Goal: Information Seeking & Learning: Check status

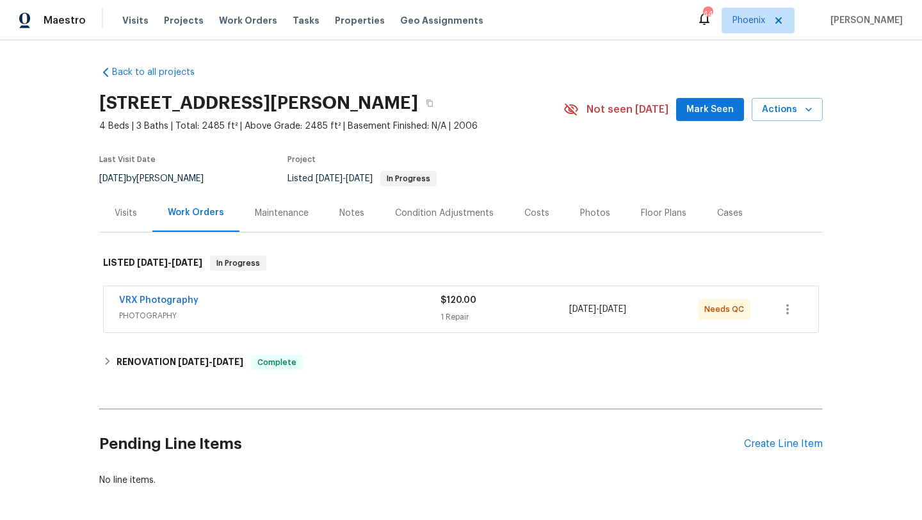
click at [526, 212] on div "Costs" at bounding box center [537, 213] width 25 height 13
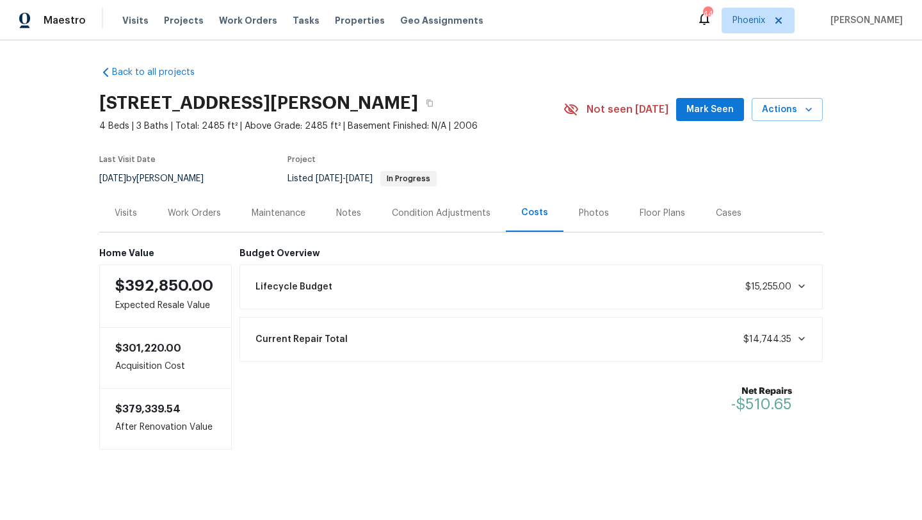
click at [592, 214] on div "Photos" at bounding box center [594, 213] width 30 height 13
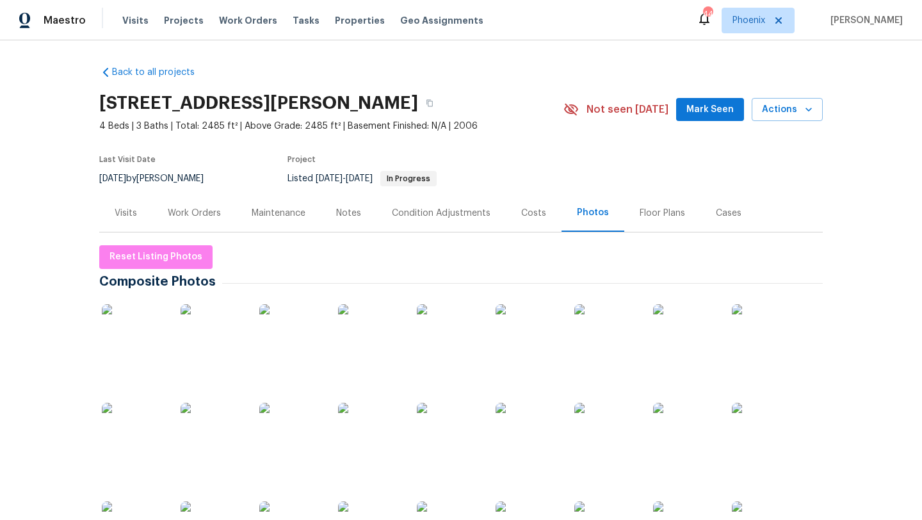
click at [139, 357] on img at bounding box center [134, 336] width 64 height 64
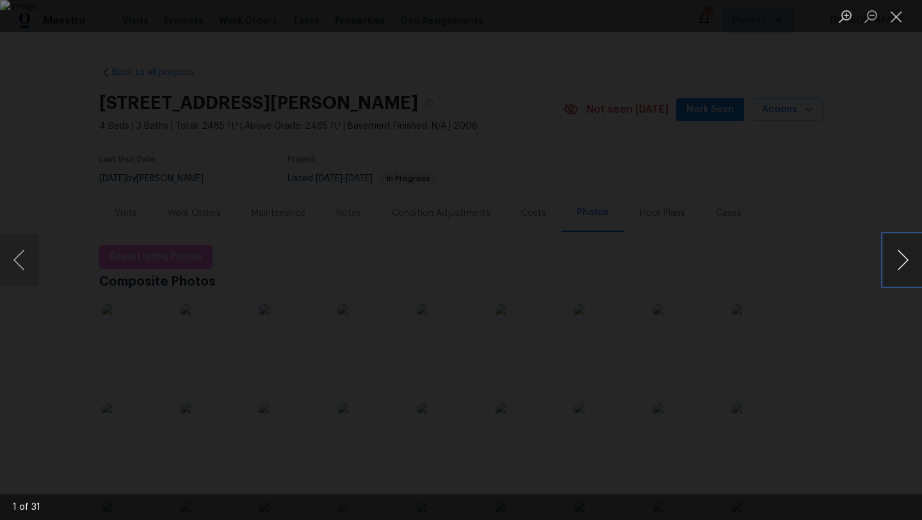
click at [909, 266] on button "Next image" at bounding box center [903, 259] width 38 height 51
click at [904, 263] on button "Next image" at bounding box center [903, 259] width 38 height 51
click at [904, 262] on button "Next image" at bounding box center [903, 259] width 38 height 51
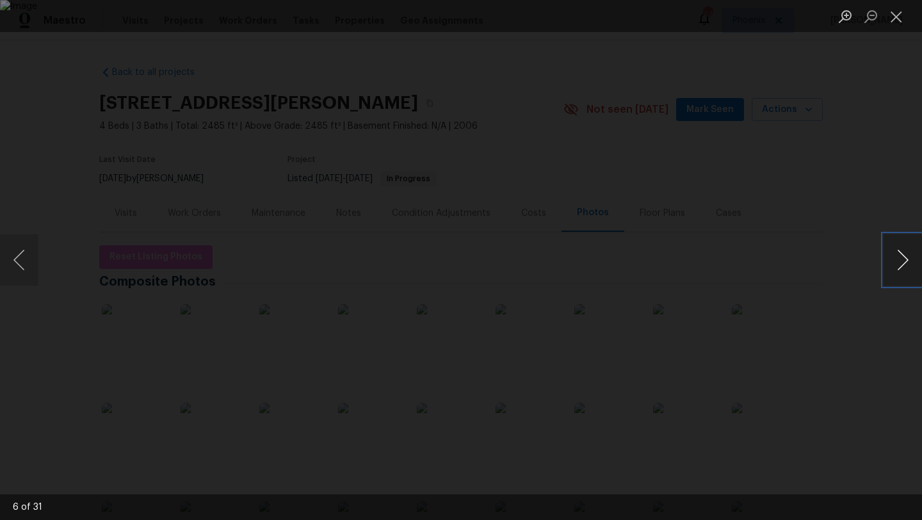
click at [904, 262] on button "Next image" at bounding box center [903, 259] width 38 height 51
click at [904, 263] on button "Next image" at bounding box center [903, 259] width 38 height 51
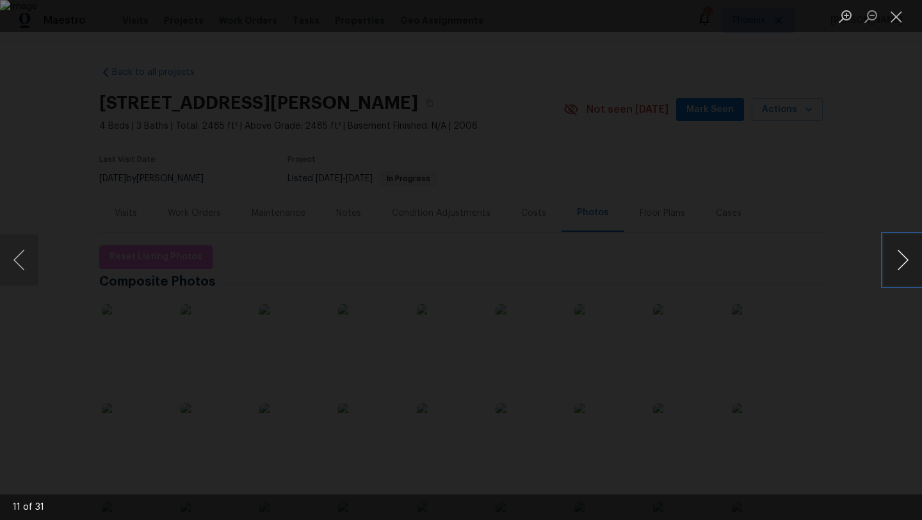
click at [904, 263] on button "Next image" at bounding box center [903, 259] width 38 height 51
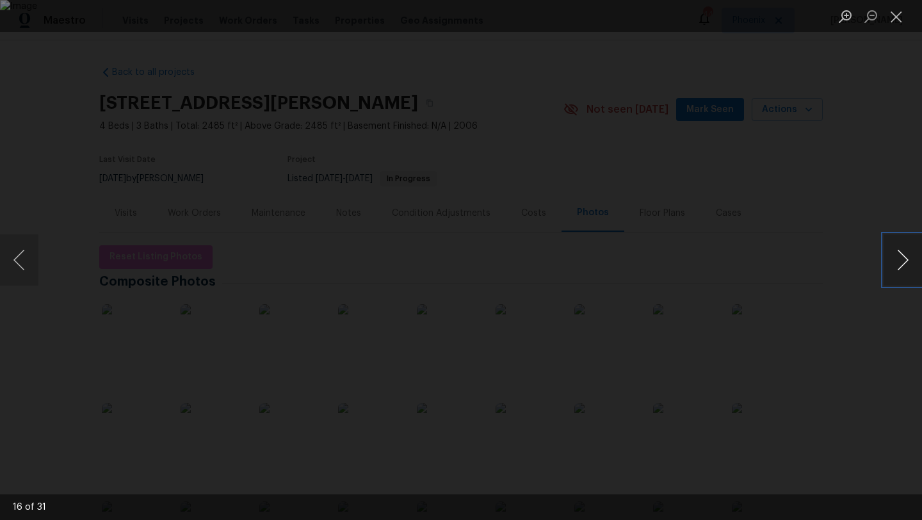
click at [904, 263] on button "Next image" at bounding box center [903, 259] width 38 height 51
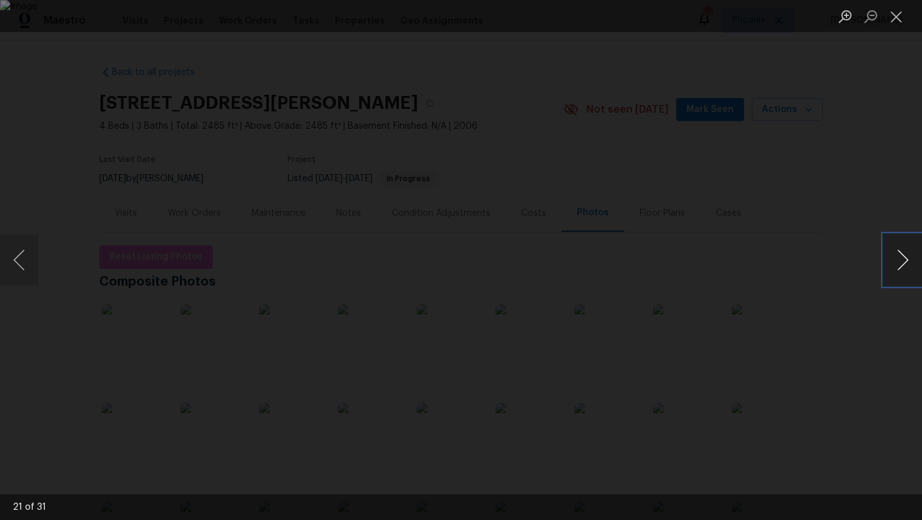
click at [904, 263] on button "Next image" at bounding box center [903, 259] width 38 height 51
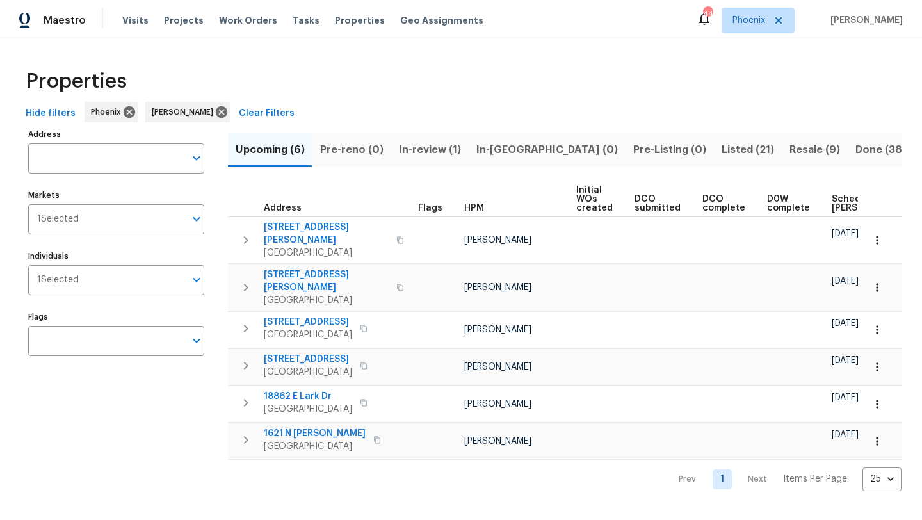
click at [790, 153] on span "Resale (9)" at bounding box center [815, 150] width 51 height 18
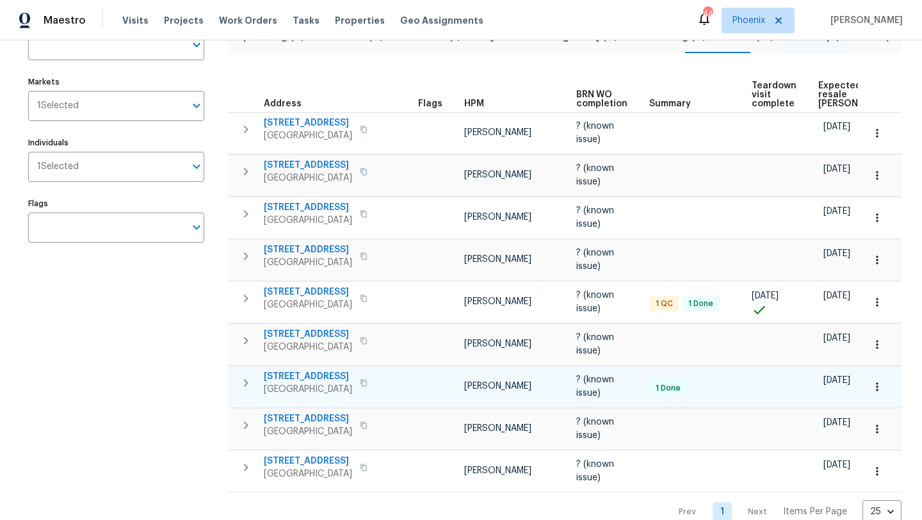
scroll to position [128, 0]
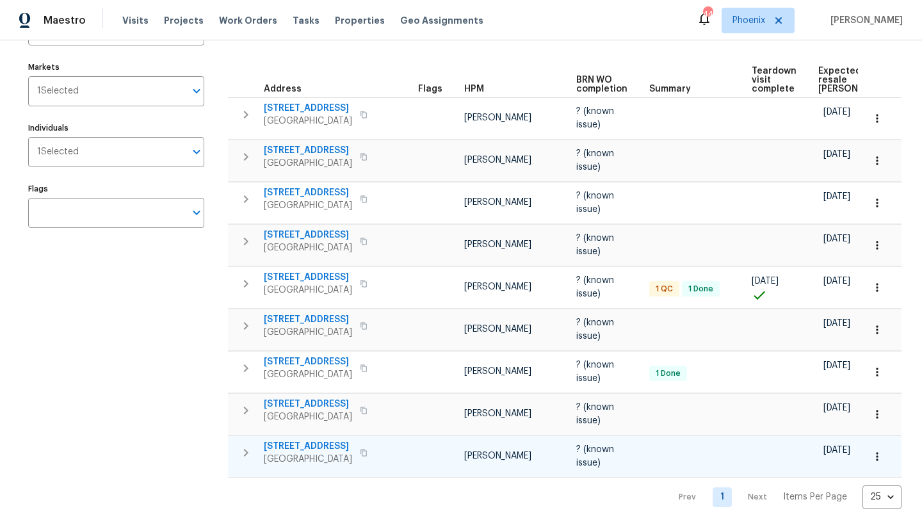
click at [312, 440] on span "4690 E Pearl Rd" at bounding box center [308, 446] width 88 height 13
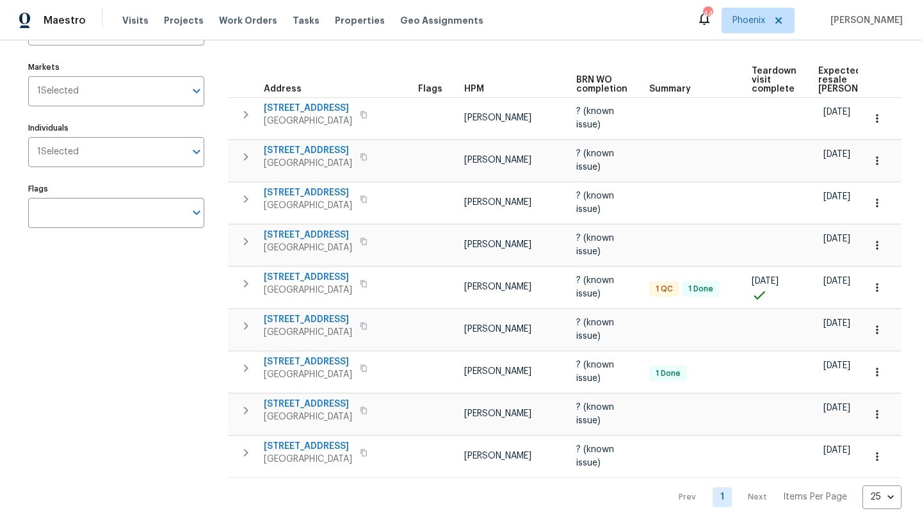
scroll to position [0, 0]
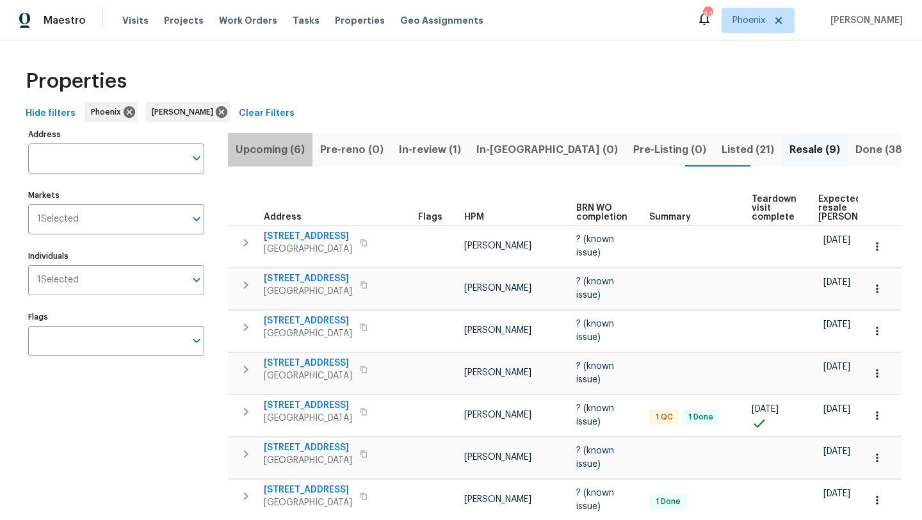
click at [275, 149] on span "Upcoming (6)" at bounding box center [270, 150] width 69 height 18
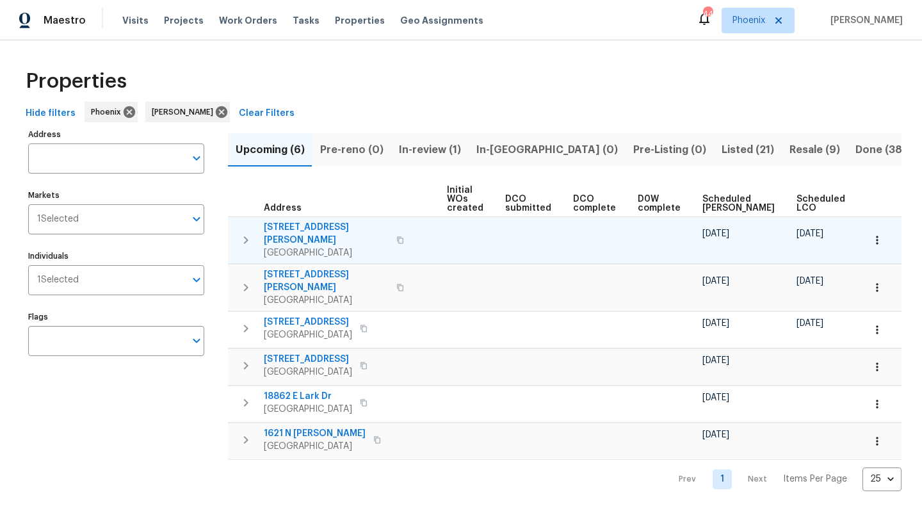
scroll to position [0, 141]
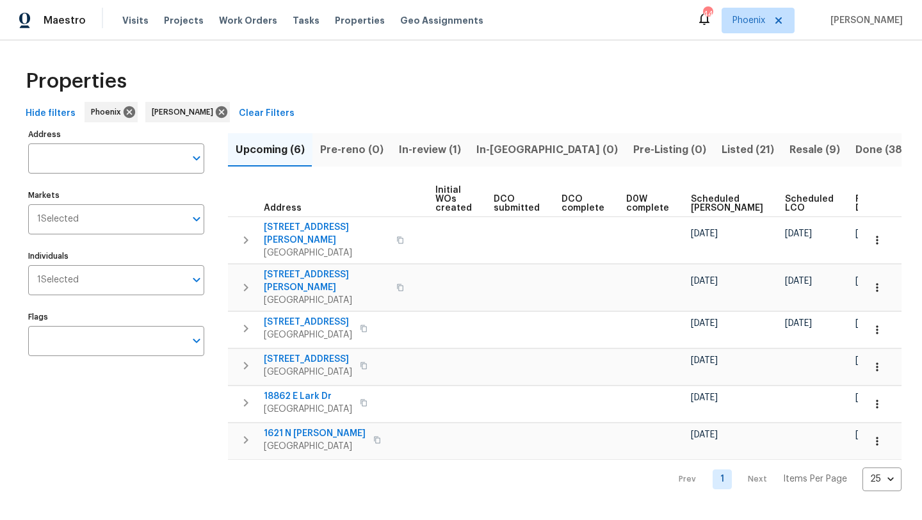
click at [856, 206] on span "Ready Date" at bounding box center [870, 204] width 28 height 18
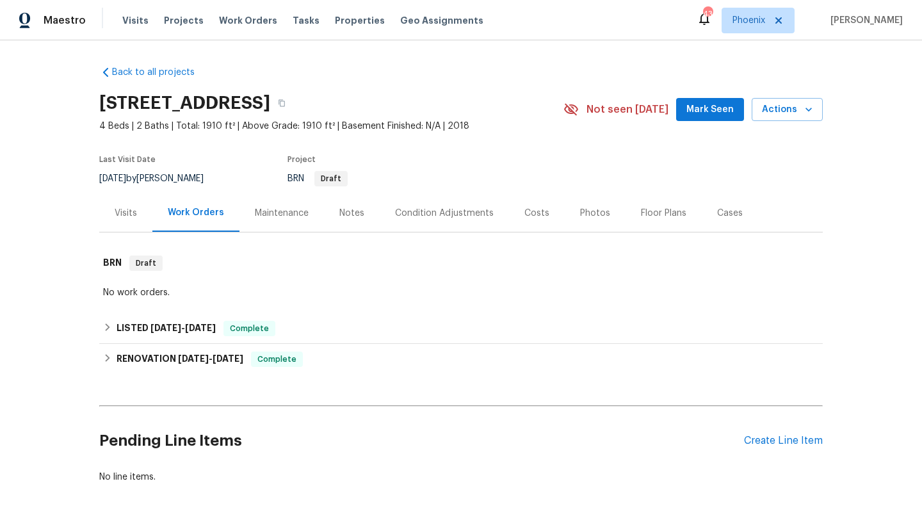
click at [591, 216] on div "Photos" at bounding box center [595, 213] width 30 height 13
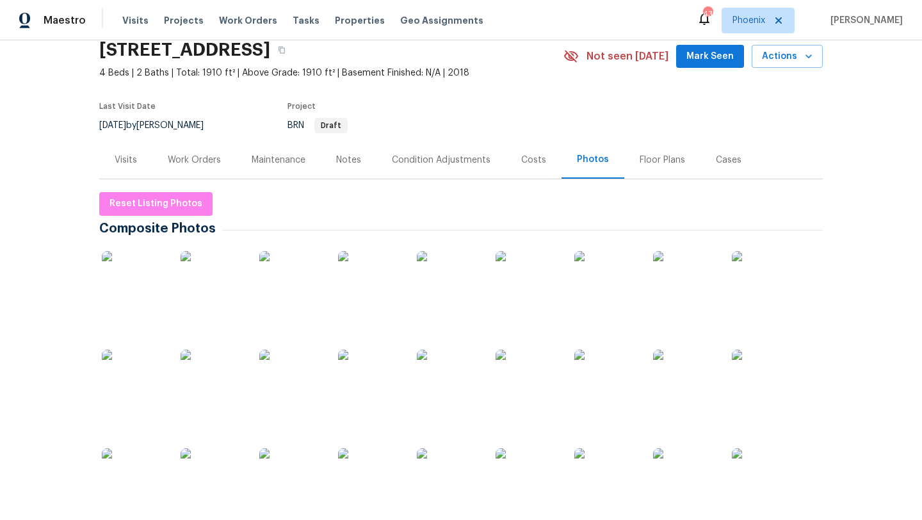
scroll to position [160, 0]
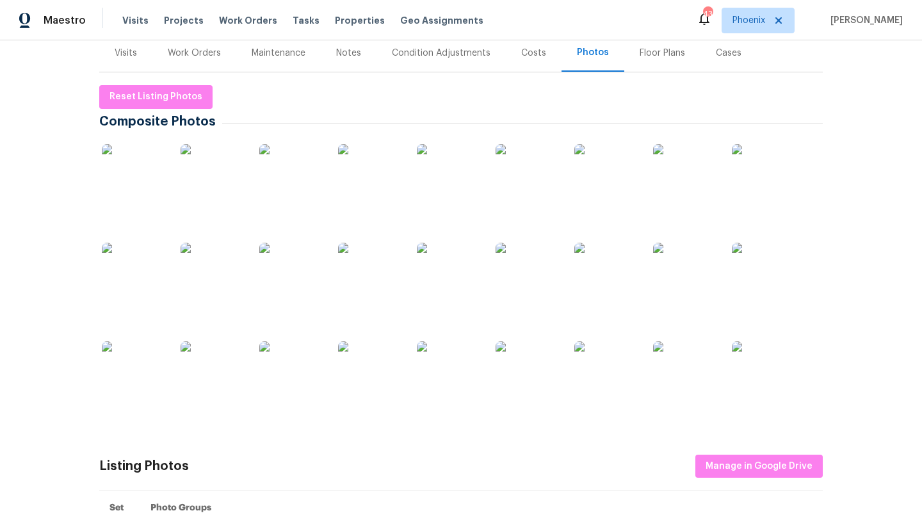
click at [452, 375] on img at bounding box center [449, 373] width 64 height 64
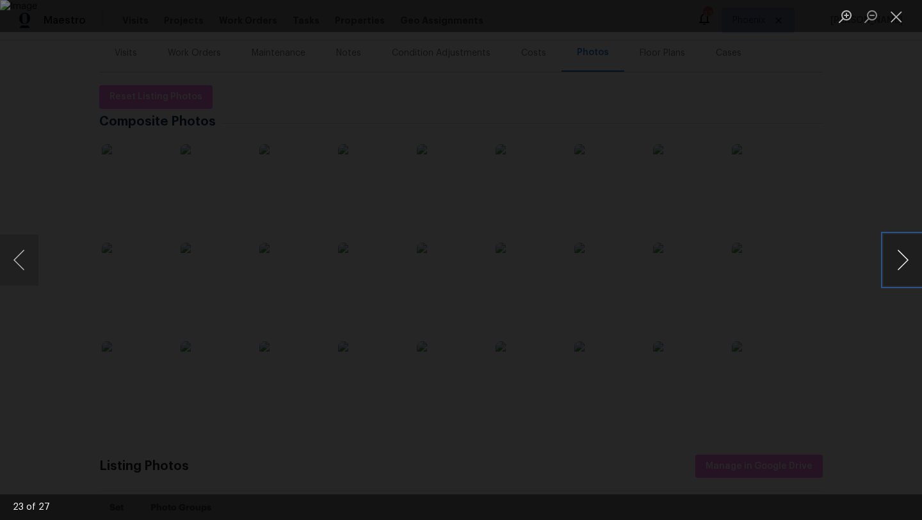
click at [907, 259] on button "Next image" at bounding box center [903, 259] width 38 height 51
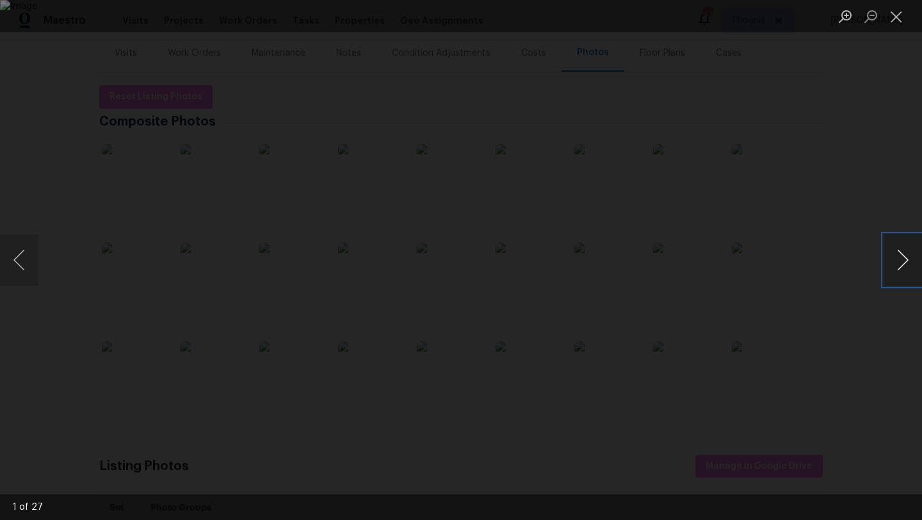
click at [907, 259] on button "Next image" at bounding box center [903, 259] width 38 height 51
click at [892, 20] on button "Close lightbox" at bounding box center [897, 16] width 26 height 22
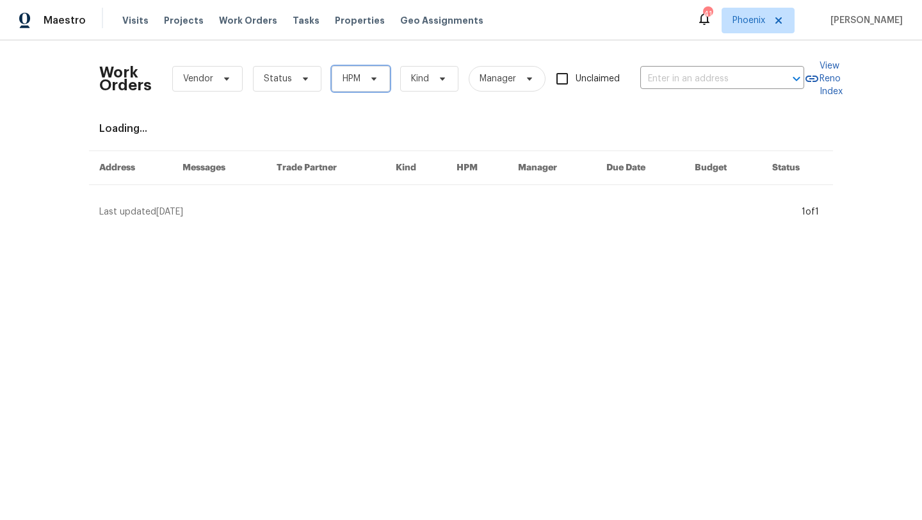
click at [372, 76] on icon at bounding box center [374, 79] width 10 height 10
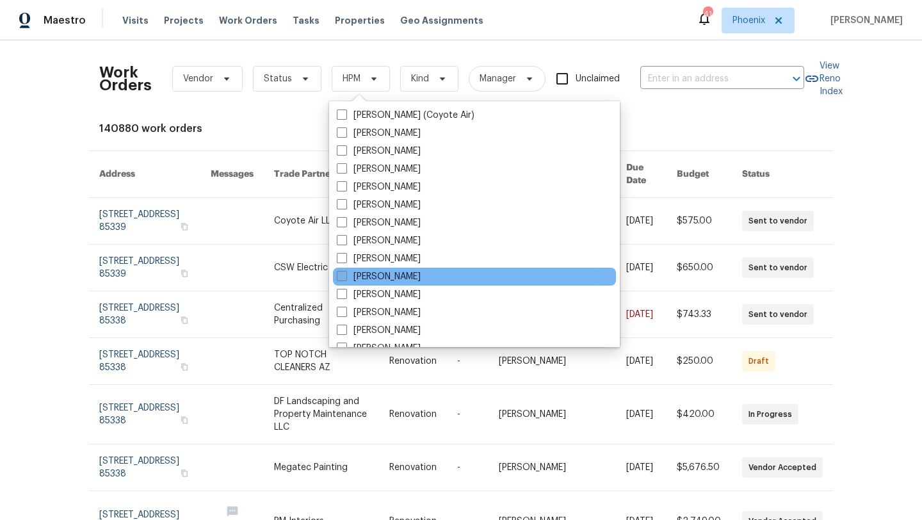
scroll to position [769, 0]
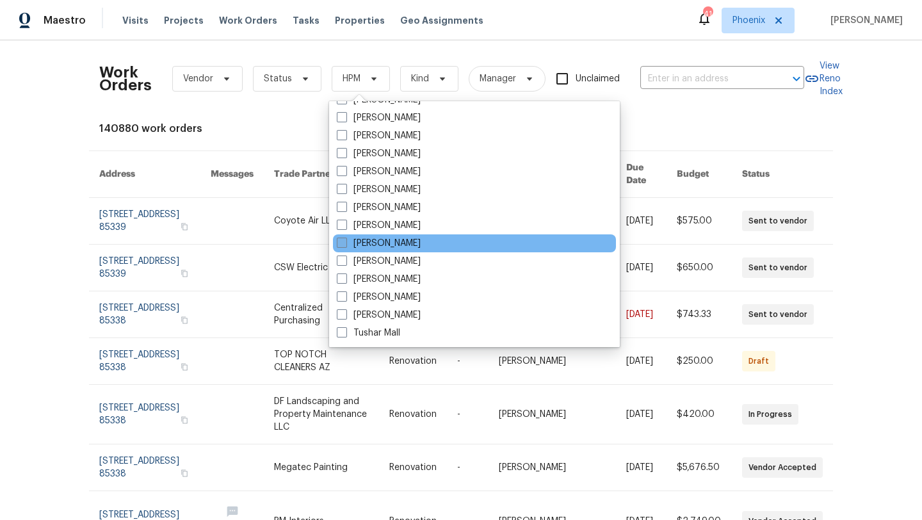
click at [343, 242] on span at bounding box center [342, 243] width 10 height 10
click at [343, 242] on input "[PERSON_NAME]" at bounding box center [341, 241] width 8 height 8
checkbox input "true"
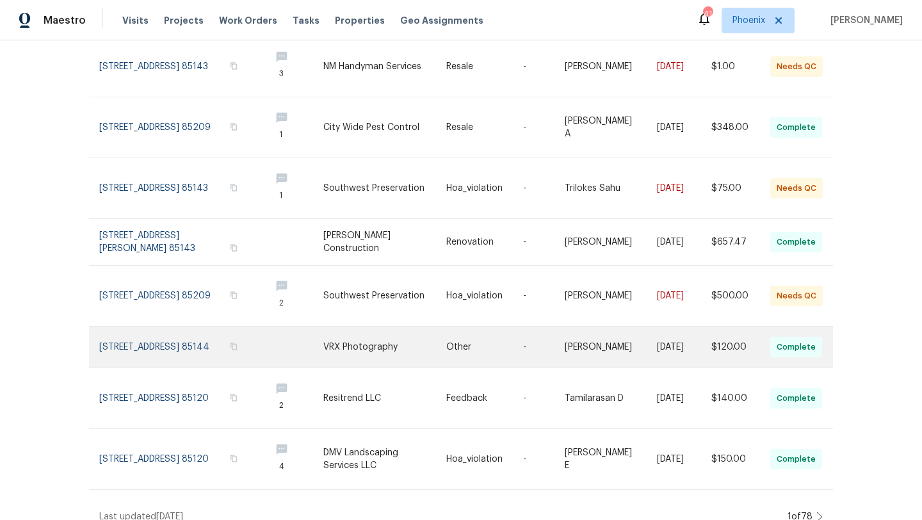
scroll to position [259, 0]
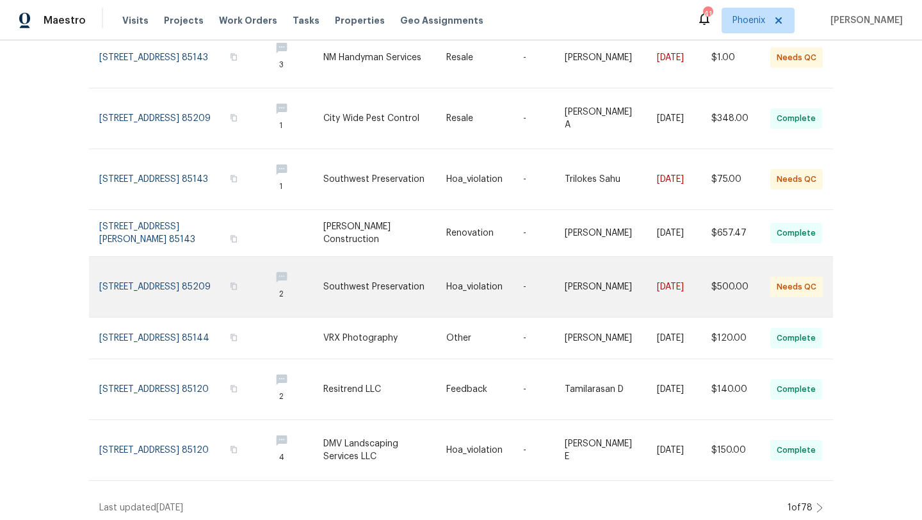
click at [178, 271] on link at bounding box center [179, 287] width 161 height 60
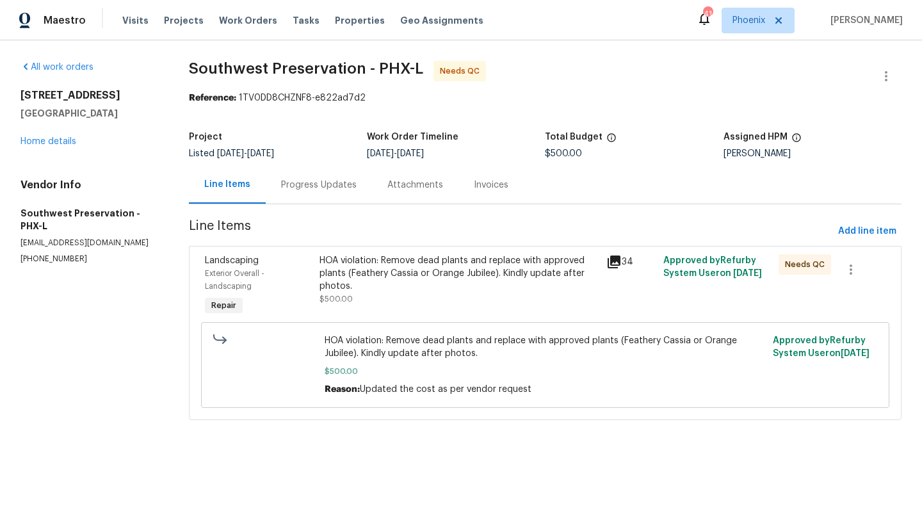
click at [413, 275] on div "HOA violation: Remove dead plants and replace with approved plants (Feathery Ca…" at bounding box center [459, 273] width 279 height 38
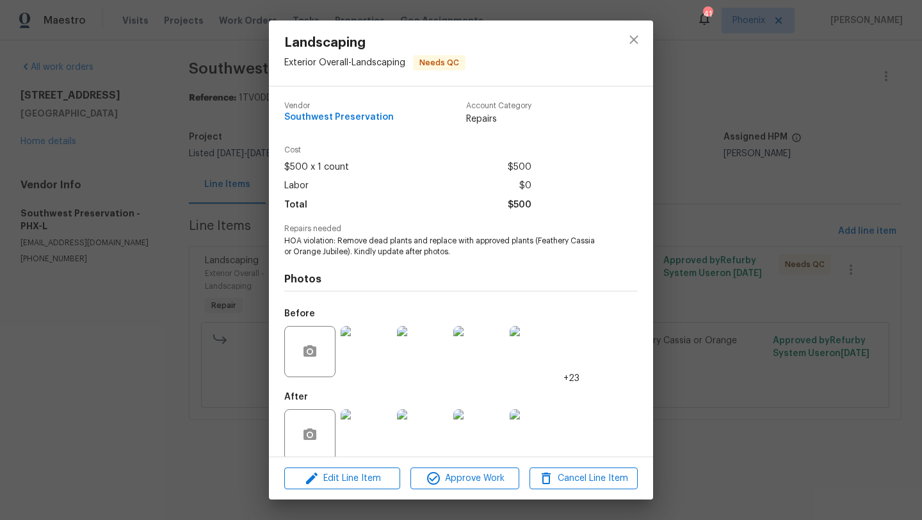
click at [366, 420] on img at bounding box center [366, 434] width 51 height 51
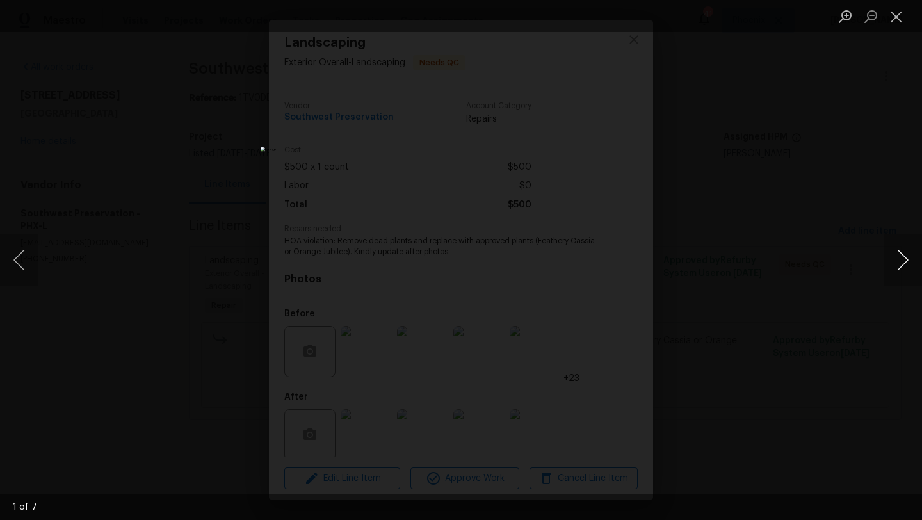
click at [904, 261] on button "Next image" at bounding box center [903, 259] width 38 height 51
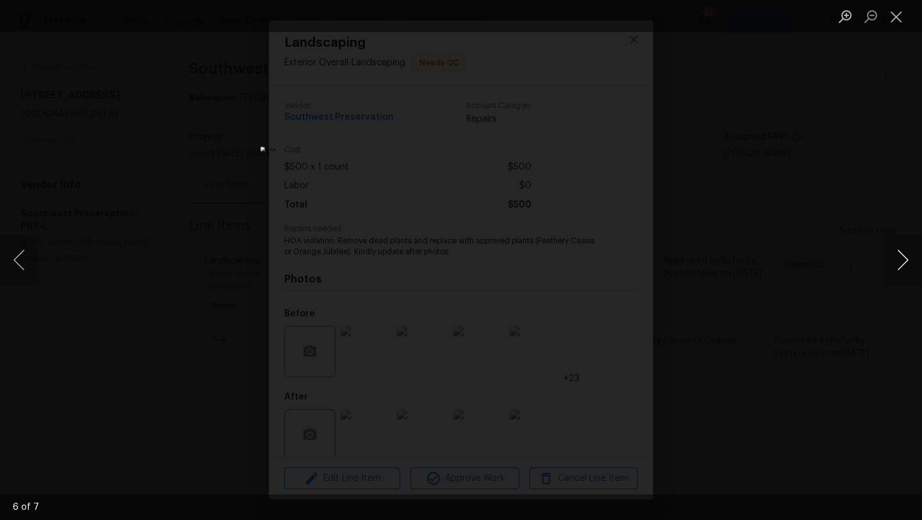
click at [904, 261] on button "Next image" at bounding box center [903, 259] width 38 height 51
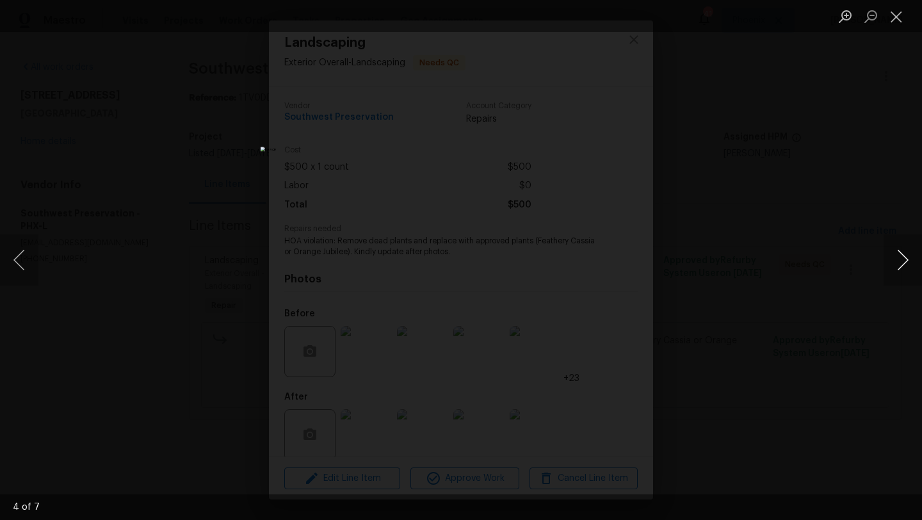
click at [903, 261] on button "Next image" at bounding box center [903, 259] width 38 height 51
click at [901, 22] on button "Close lightbox" at bounding box center [897, 16] width 26 height 22
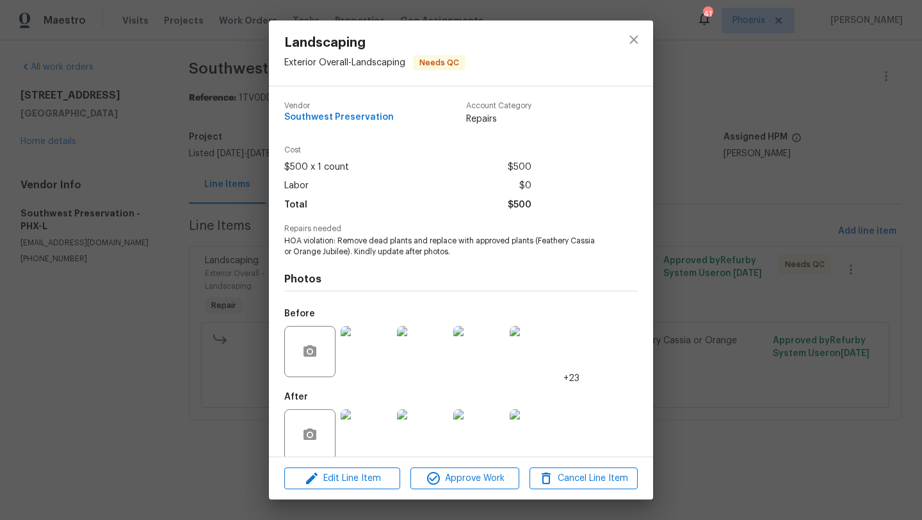
click at [371, 348] on img at bounding box center [366, 351] width 51 height 51
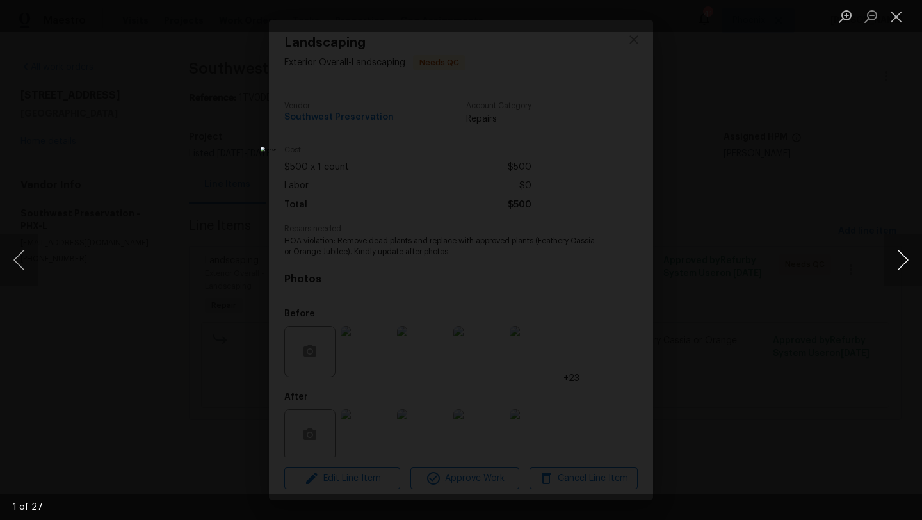
click at [907, 263] on button "Next image" at bounding box center [903, 259] width 38 height 51
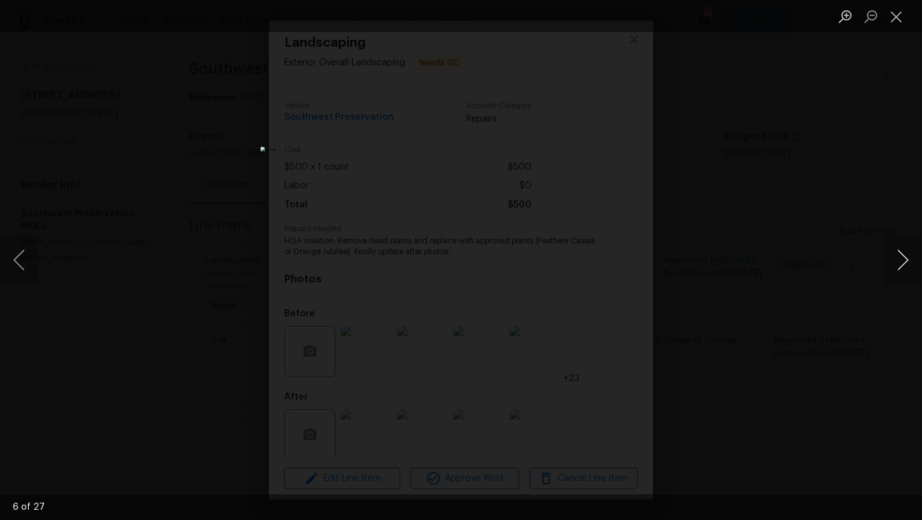
click at [907, 263] on button "Next image" at bounding box center [903, 259] width 38 height 51
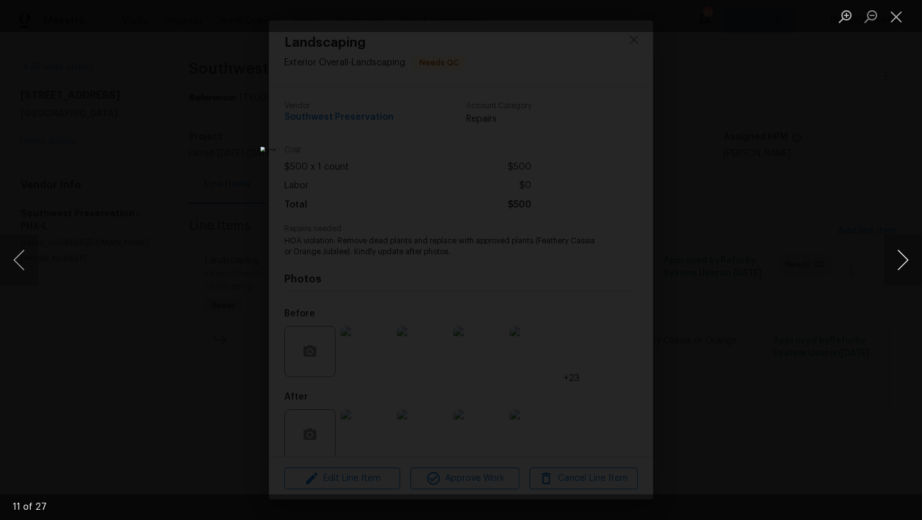
click at [907, 263] on button "Next image" at bounding box center [903, 259] width 38 height 51
click at [898, 26] on button "Close lightbox" at bounding box center [897, 16] width 26 height 22
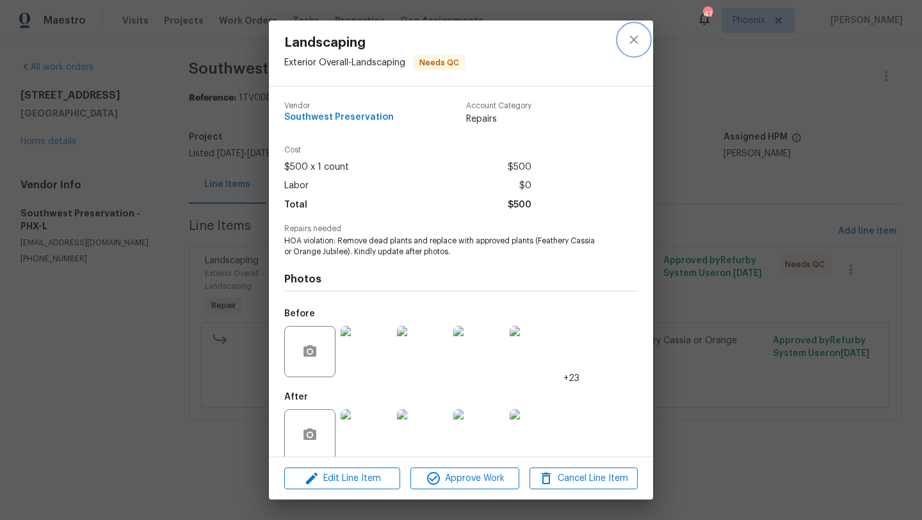
click at [631, 47] on button "close" at bounding box center [634, 39] width 31 height 31
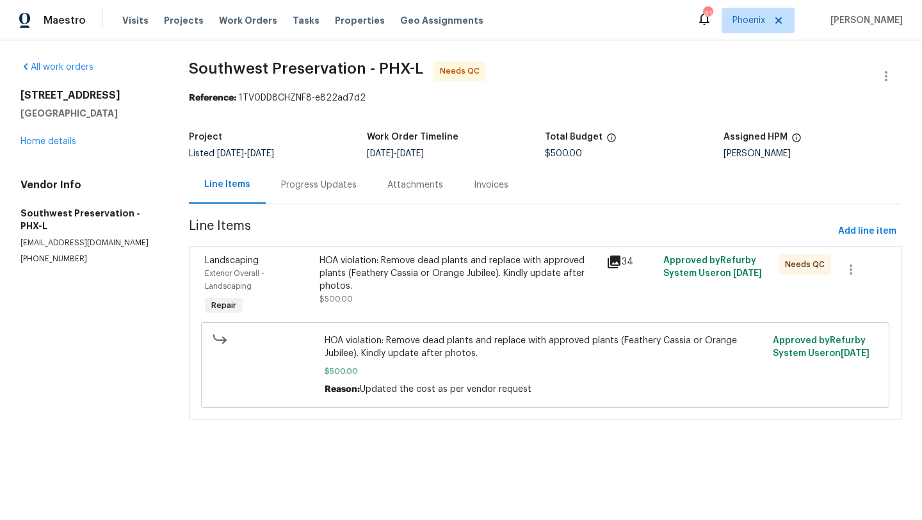
click at [329, 179] on div "Progress Updates" at bounding box center [319, 185] width 76 height 13
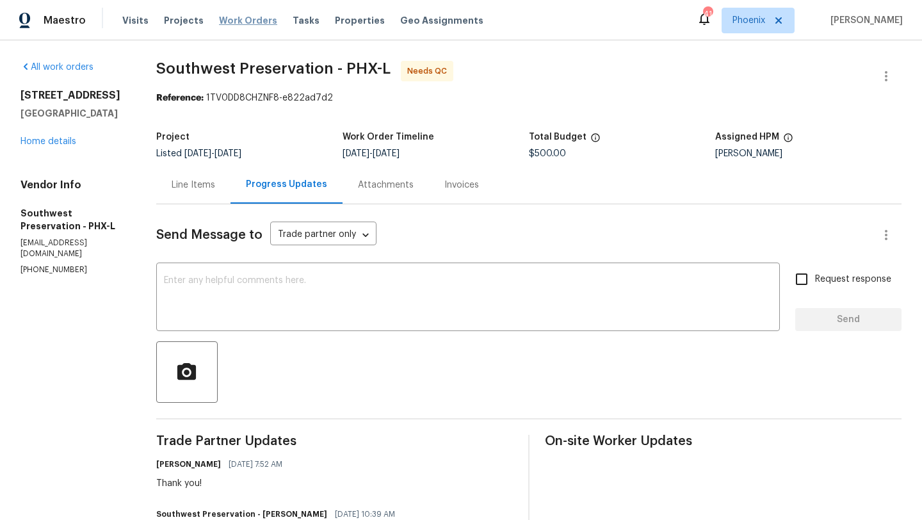
click at [250, 20] on span "Work Orders" at bounding box center [248, 20] width 58 height 13
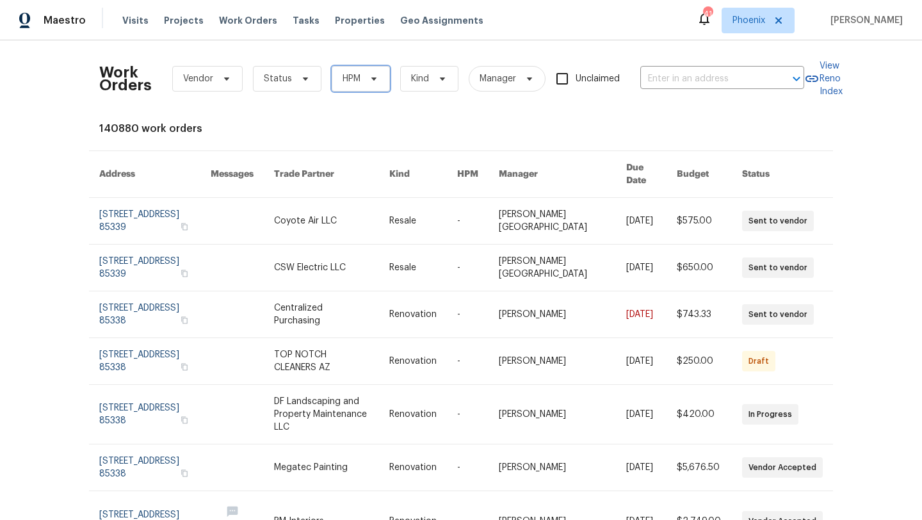
click at [365, 77] on span at bounding box center [372, 79] width 14 height 10
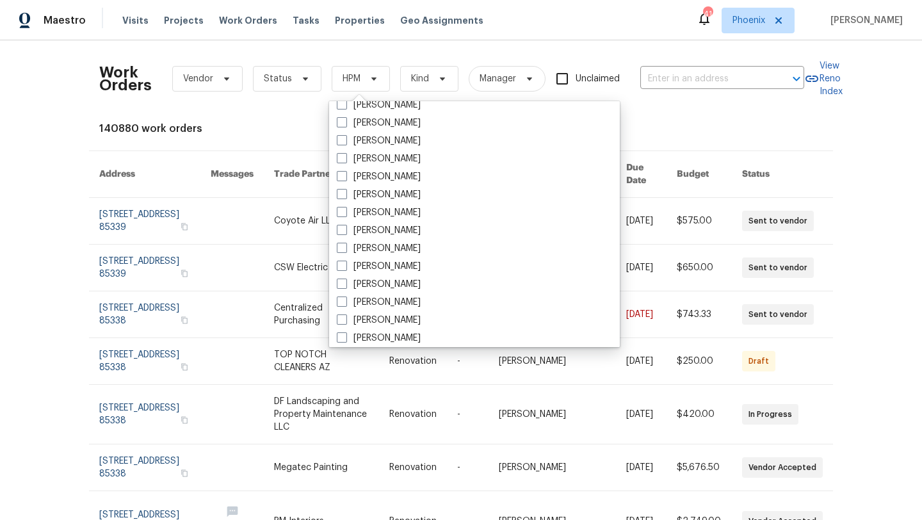
scroll to position [769, 0]
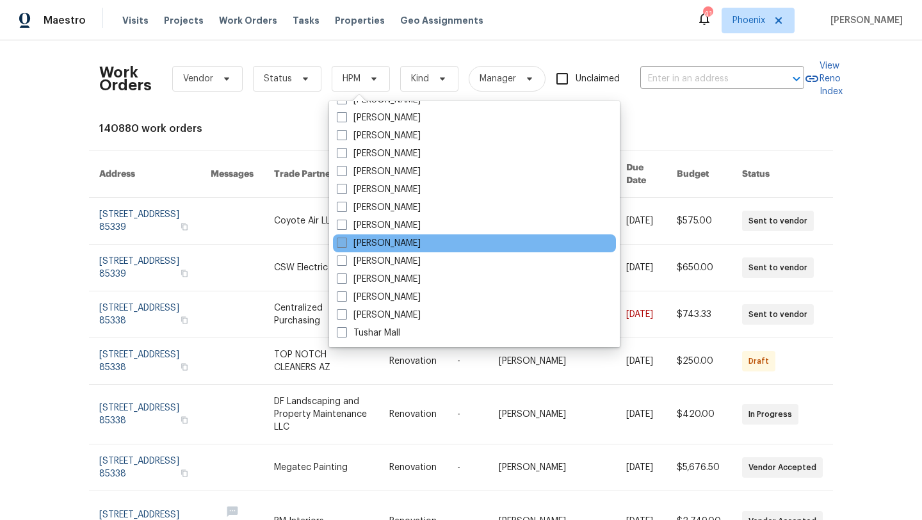
click at [341, 241] on span at bounding box center [342, 243] width 10 height 10
click at [341, 241] on input "[PERSON_NAME]" at bounding box center [341, 241] width 8 height 8
checkbox input "true"
